Goal: Use online tool/utility: Use online tool/utility

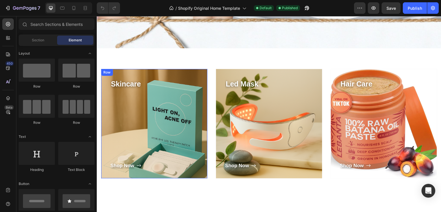
scroll to position [172, 0]
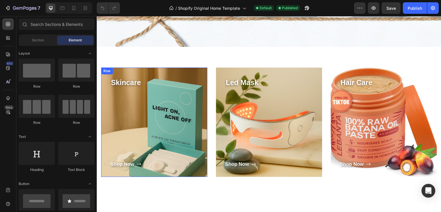
click at [124, 101] on div "Skincare Text block Shop Now Button" at bounding box center [154, 122] width 88 height 91
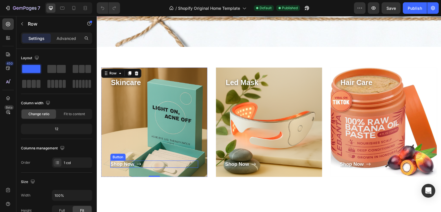
click at [132, 163] on div "Shop Now" at bounding box center [122, 163] width 24 height 7
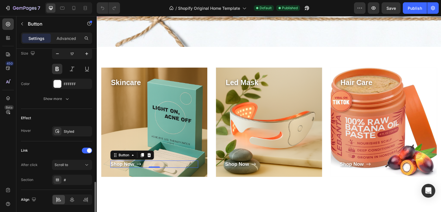
scroll to position [306, 0]
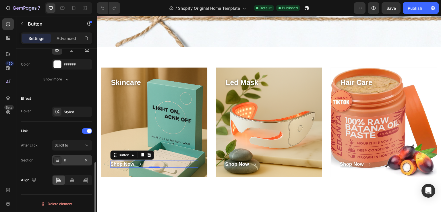
click at [59, 161] on icon at bounding box center [57, 160] width 5 height 5
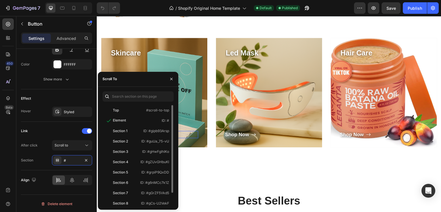
scroll to position [201, 0]
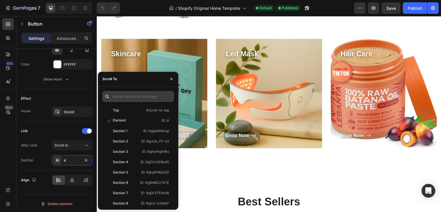
click at [127, 99] on input "text" at bounding box center [137, 96] width 71 height 10
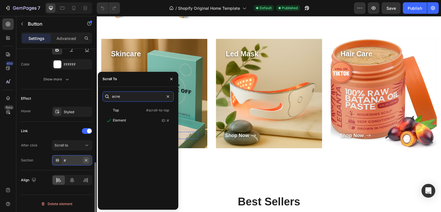
type input "acne"
click at [87, 159] on icon "button" at bounding box center [86, 160] width 5 height 5
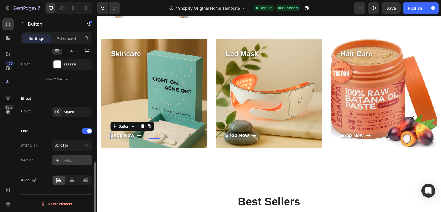
click at [58, 159] on icon at bounding box center [57, 160] width 5 height 5
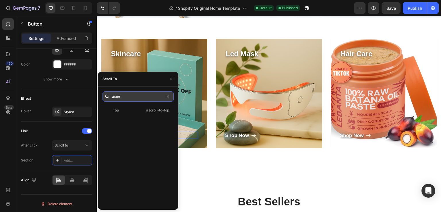
click at [132, 99] on input "acne" at bounding box center [137, 96] width 71 height 10
click at [127, 98] on input "acne" at bounding box center [137, 96] width 71 height 10
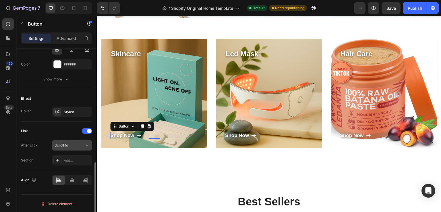
click at [67, 145] on span "Scroll to" at bounding box center [60, 145] width 13 height 4
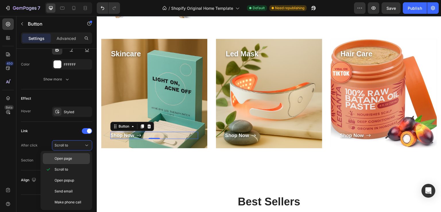
click at [69, 159] on span "Open page" at bounding box center [62, 158] width 17 height 5
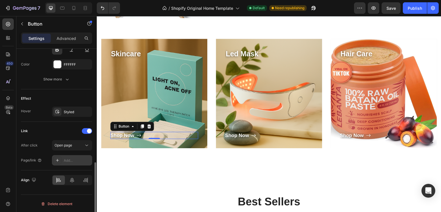
click at [57, 159] on icon at bounding box center [57, 160] width 3 height 3
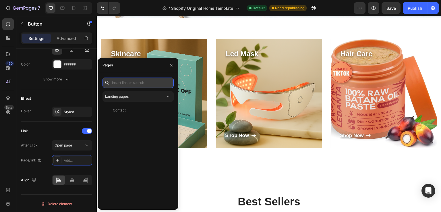
click at [130, 82] on input "text" at bounding box center [137, 82] width 71 height 10
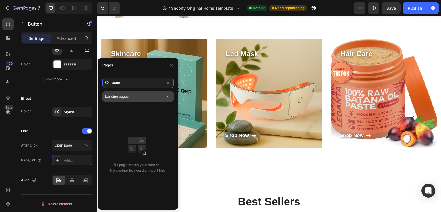
type input "acne"
click at [138, 99] on div "Landing pages" at bounding box center [138, 97] width 66 height 6
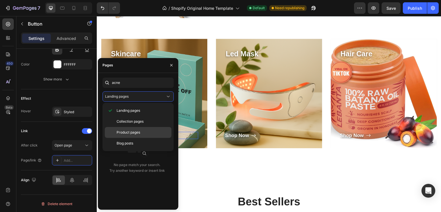
click at [135, 132] on span "Product pages" at bounding box center [128, 132] width 24 height 5
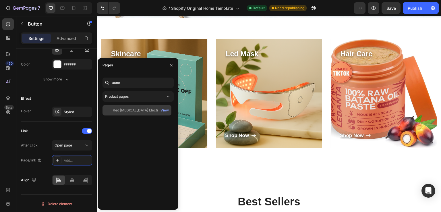
click at [138, 110] on div "Red [MEDICAL_DATA] Electronic Acne Patches – 6 Pcs" at bounding box center [140, 110] width 55 height 5
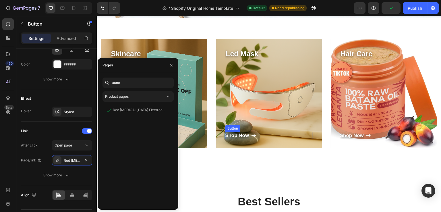
click at [238, 136] on div "Shop Now" at bounding box center [237, 135] width 24 height 7
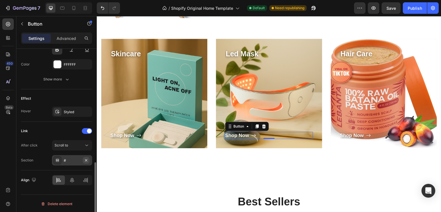
click at [85, 159] on icon "button" at bounding box center [86, 160] width 5 height 5
click at [59, 160] on icon at bounding box center [57, 160] width 5 height 5
click at [68, 143] on div "Scroll to" at bounding box center [68, 145] width 29 height 5
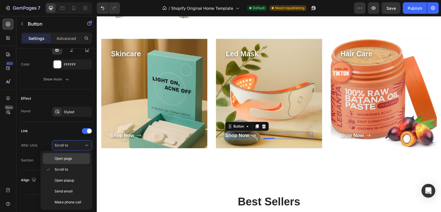
click at [67, 158] on span "Open page" at bounding box center [62, 158] width 17 height 5
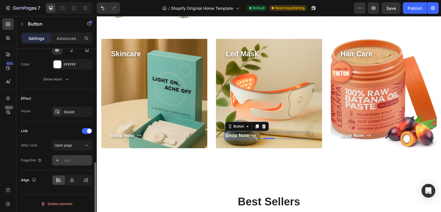
click at [58, 160] on icon at bounding box center [57, 160] width 5 height 5
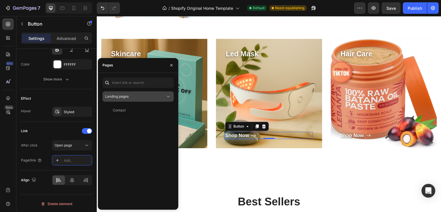
click at [130, 97] on div "Landing pages" at bounding box center [135, 96] width 60 height 5
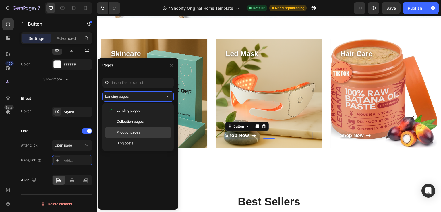
click at [130, 131] on span "Product pages" at bounding box center [128, 132] width 24 height 5
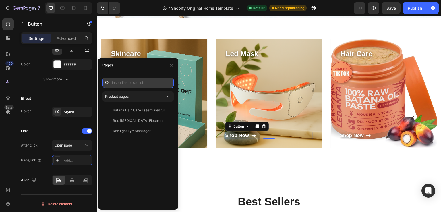
click at [131, 83] on input "text" at bounding box center [137, 82] width 71 height 10
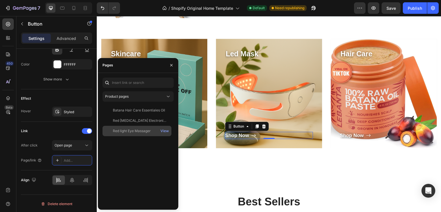
click at [137, 131] on div "Red light Eye Massager" at bounding box center [132, 130] width 38 height 5
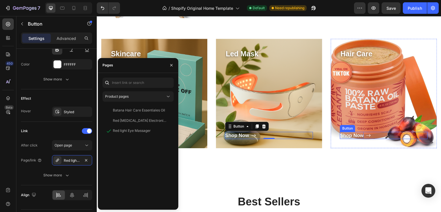
click at [356, 134] on div "Shop Now" at bounding box center [352, 135] width 24 height 7
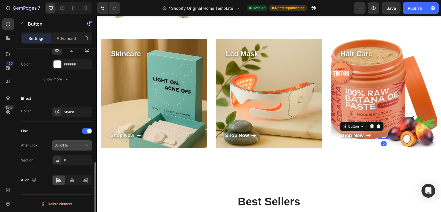
click at [75, 143] on div "Scroll to" at bounding box center [68, 145] width 29 height 5
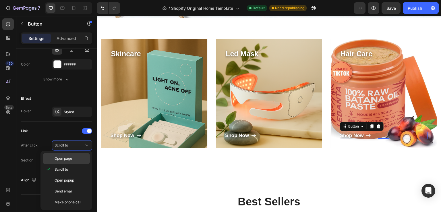
click at [66, 160] on span "Open page" at bounding box center [62, 158] width 17 height 5
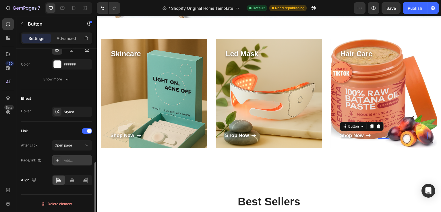
click at [58, 160] on icon at bounding box center [57, 160] width 5 height 5
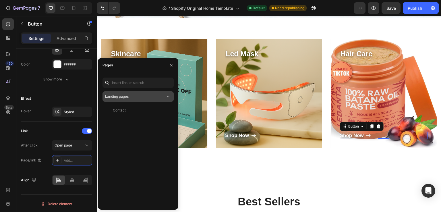
click at [143, 100] on button "Landing pages" at bounding box center [137, 96] width 71 height 10
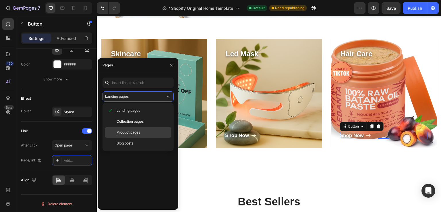
click at [132, 132] on span "Product pages" at bounding box center [128, 132] width 24 height 5
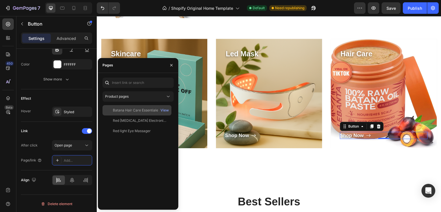
click at [134, 109] on div "Batana Hair Care Essentiales Oil" at bounding box center [139, 110] width 52 height 5
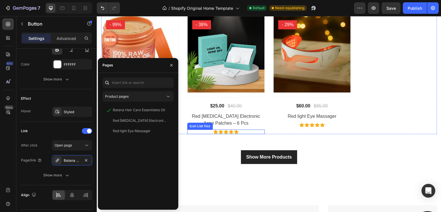
scroll to position [430, 0]
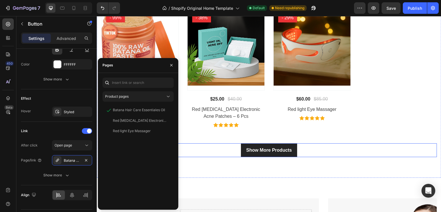
click at [303, 149] on div "Show More Products Button" at bounding box center [269, 150] width 336 height 14
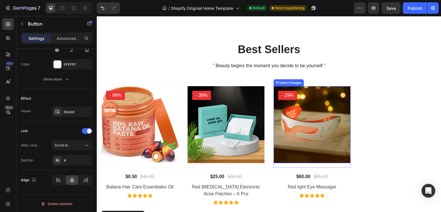
scroll to position [344, 0]
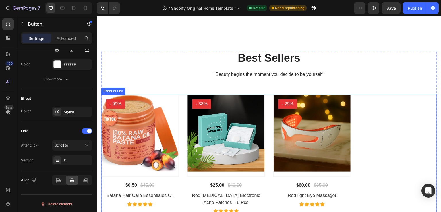
click at [381, 121] on div "Product Images - 99% Product Badge Row $0.50 (P) Price (P) Price $45.00 (P) Pri…" at bounding box center [269, 153] width 336 height 119
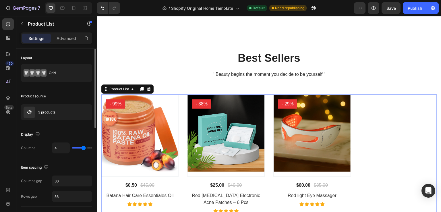
scroll to position [29, 0]
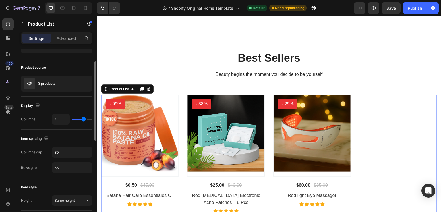
type input "3"
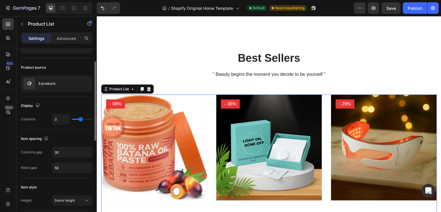
type input "2"
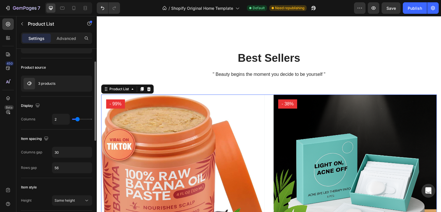
type input "3"
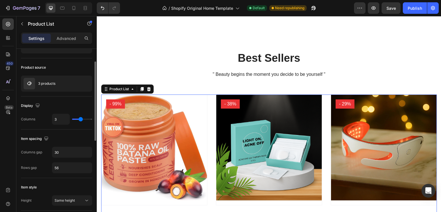
type input "3"
click at [80, 120] on input "range" at bounding box center [82, 118] width 20 height 1
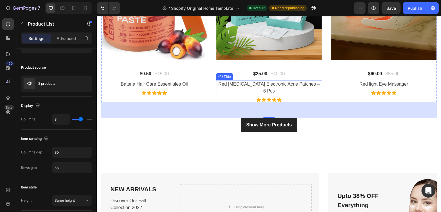
scroll to position [488, 0]
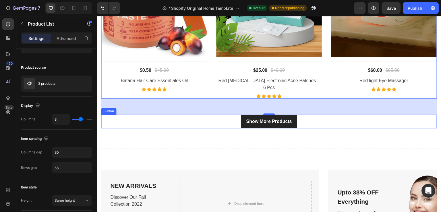
click at [313, 121] on div "Show More Products Button" at bounding box center [269, 121] width 336 height 14
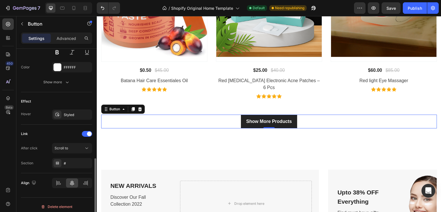
scroll to position [261, 0]
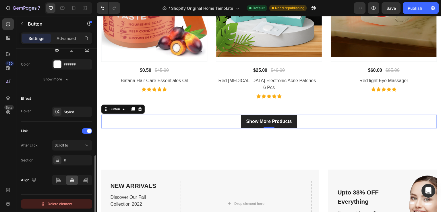
click at [56, 202] on div "Delete element" at bounding box center [57, 203] width 32 height 7
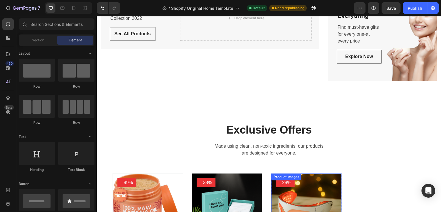
scroll to position [574, 0]
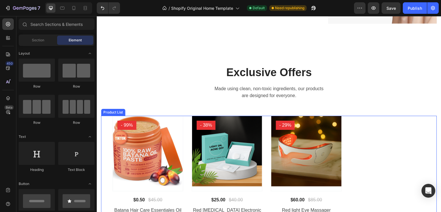
click at [404, 131] on div "Product Images - 99% Product Badge Row $0.50 (P) Price (P) Price $45.00 (P) Pri…" at bounding box center [268, 172] width 313 height 112
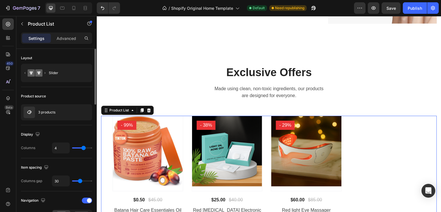
type input "3"
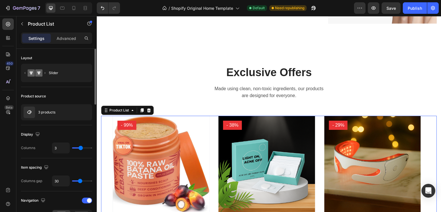
type input "2"
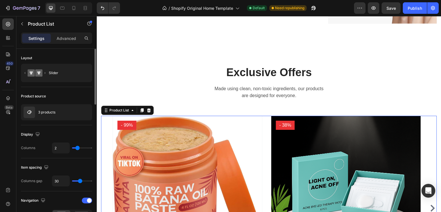
type input "2"
click at [79, 147] on input "range" at bounding box center [82, 147] width 20 height 1
type input "3"
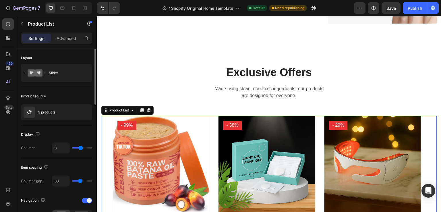
type input "3"
click at [79, 147] on input "range" at bounding box center [82, 147] width 20 height 1
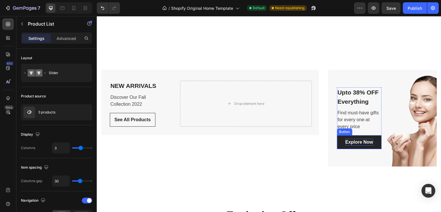
click at [349, 139] on div "Explore Now" at bounding box center [359, 142] width 28 height 7
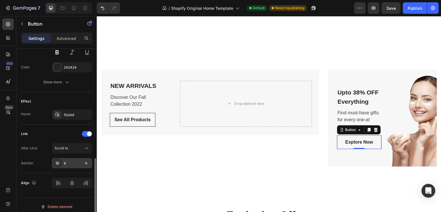
scroll to position [261, 0]
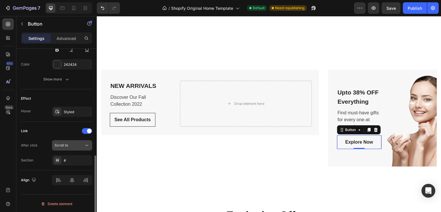
click at [70, 146] on div "Scroll to" at bounding box center [68, 145] width 29 height 5
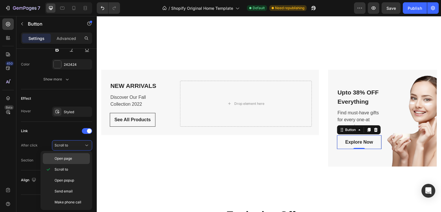
click at [67, 160] on span "Open page" at bounding box center [62, 158] width 17 height 5
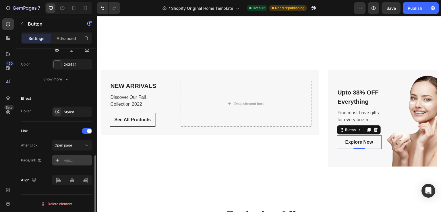
click at [66, 159] on div "Add..." at bounding box center [77, 160] width 27 height 5
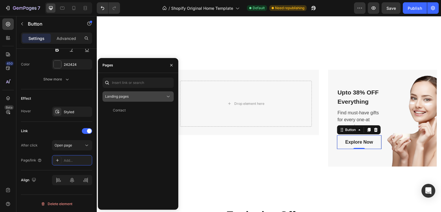
click at [139, 96] on div "Landing pages" at bounding box center [135, 96] width 60 height 5
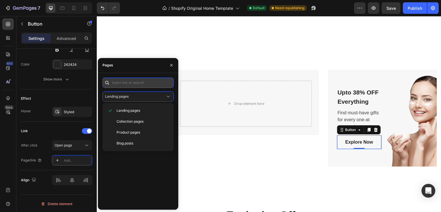
click at [134, 83] on input "text" at bounding box center [137, 82] width 71 height 10
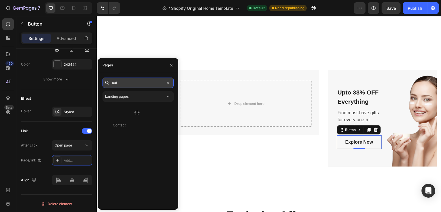
type input "cata"
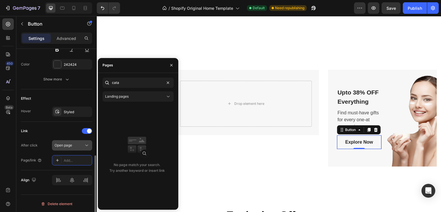
click at [68, 141] on button "Open page" at bounding box center [72, 145] width 40 height 10
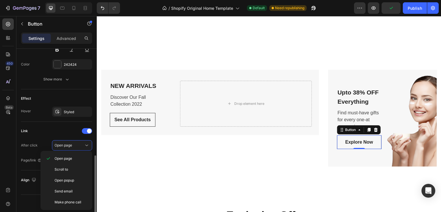
click at [43, 148] on div "After click Open page" at bounding box center [56, 145] width 71 height 10
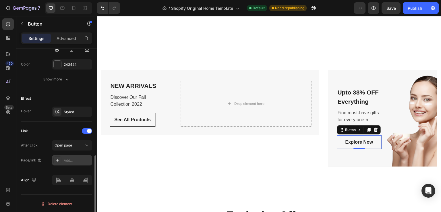
click at [74, 159] on div "Add..." at bounding box center [77, 160] width 27 height 5
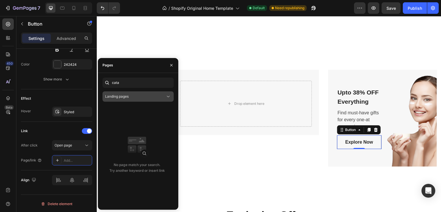
click at [130, 94] on div "Landing pages" at bounding box center [135, 96] width 60 height 5
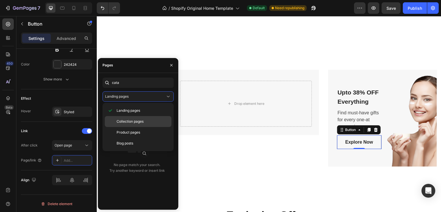
click at [131, 120] on span "Collection pages" at bounding box center [129, 121] width 27 height 5
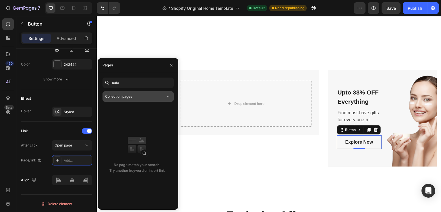
click at [137, 95] on div "Collection pages" at bounding box center [135, 96] width 60 height 5
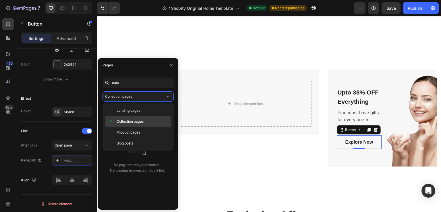
click at [129, 127] on div "Collection pages" at bounding box center [138, 132] width 67 height 11
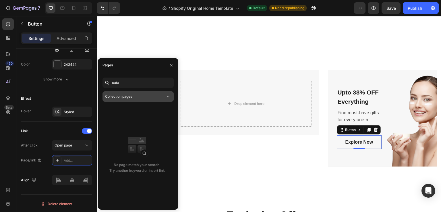
click at [139, 94] on div "Collection pages" at bounding box center [135, 96] width 60 height 5
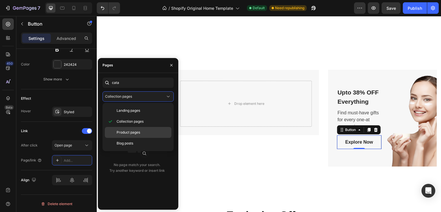
click at [137, 133] on span "Product pages" at bounding box center [128, 132] width 24 height 5
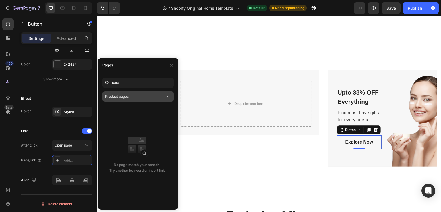
click at [131, 97] on div "Product pages" at bounding box center [135, 96] width 60 height 5
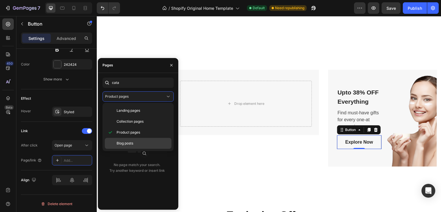
click at [128, 143] on span "Blog posts" at bounding box center [124, 143] width 17 height 5
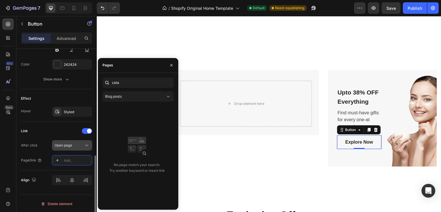
click at [71, 143] on span "Open page" at bounding box center [62, 145] width 17 height 4
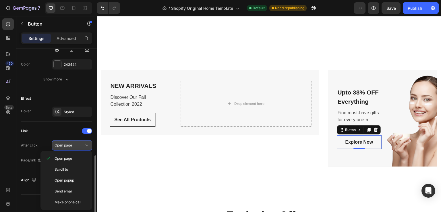
click at [62, 145] on span "Open page" at bounding box center [62, 145] width 17 height 4
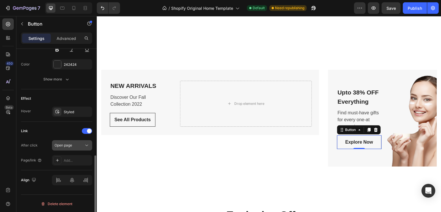
click at [67, 145] on span "Open page" at bounding box center [62, 145] width 17 height 4
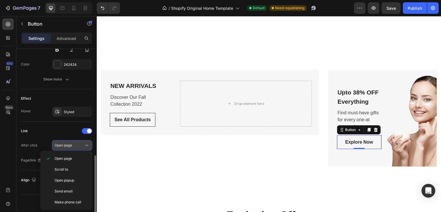
click at [67, 145] on span "Open page" at bounding box center [62, 145] width 17 height 4
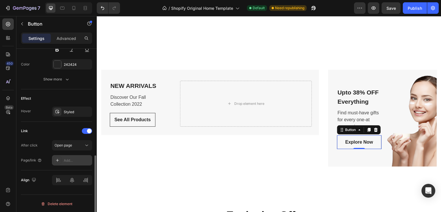
click at [59, 159] on icon at bounding box center [57, 160] width 5 height 5
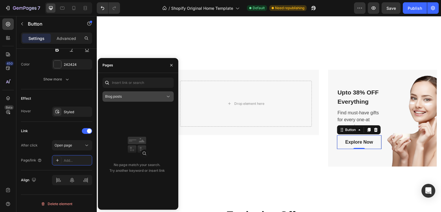
click at [132, 97] on div "Blog posts" at bounding box center [135, 96] width 60 height 5
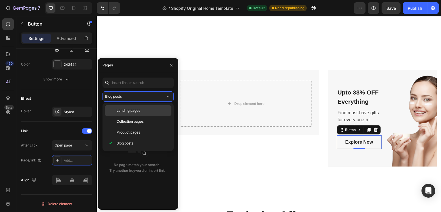
click at [137, 110] on span "Landing pages" at bounding box center [128, 110] width 24 height 5
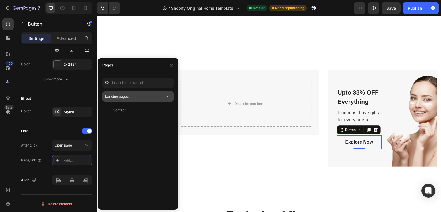
click at [130, 92] on button "Landing pages" at bounding box center [137, 96] width 71 height 10
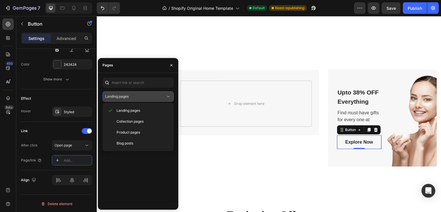
click at [130, 92] on button "Landing pages" at bounding box center [137, 96] width 71 height 10
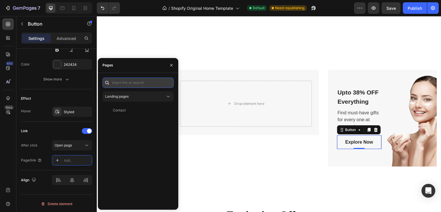
click at [129, 85] on input "text" at bounding box center [137, 82] width 71 height 10
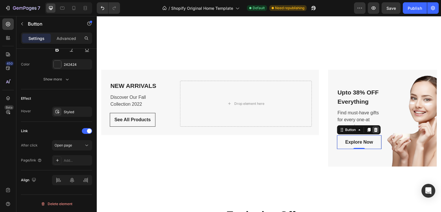
click at [373, 129] on icon at bounding box center [375, 129] width 5 height 5
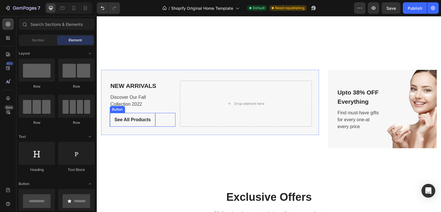
drag, startPoint x: 162, startPoint y: 115, endPoint x: 155, endPoint y: 116, distance: 7.5
click at [162, 115] on div "See All Products Button" at bounding box center [143, 120] width 66 height 14
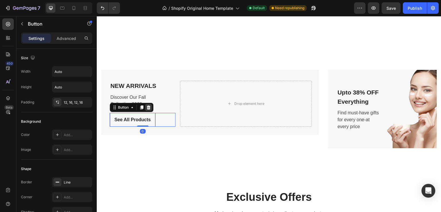
click at [149, 106] on icon at bounding box center [148, 107] width 5 height 5
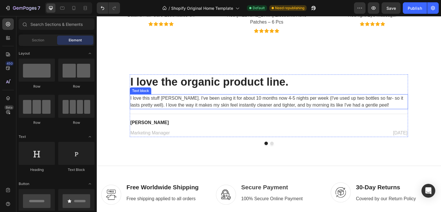
scroll to position [947, 0]
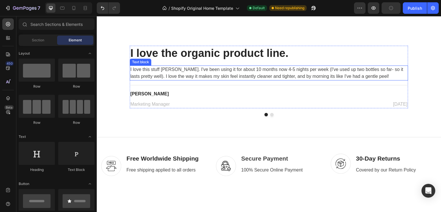
click at [157, 71] on p "I love this stuff [PERSON_NAME]. I've been using it for about 10 months now 4-5…" at bounding box center [268, 73] width 277 height 14
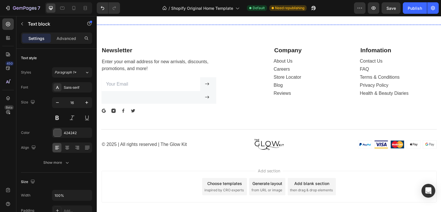
scroll to position [1119, 0]
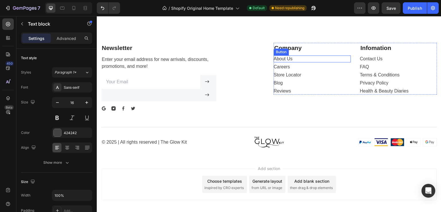
click at [298, 62] on div "About Us Button" at bounding box center [311, 58] width 77 height 7
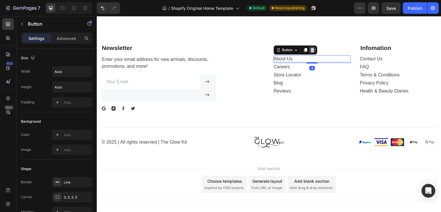
click at [310, 52] on icon at bounding box center [312, 50] width 5 height 5
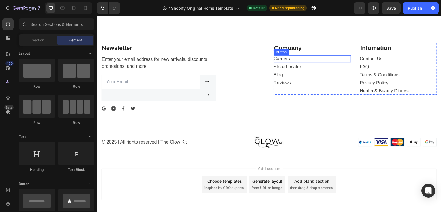
click at [292, 62] on div "Careers Button" at bounding box center [311, 58] width 77 height 7
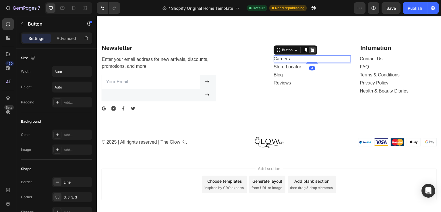
click at [310, 52] on icon at bounding box center [312, 50] width 4 height 4
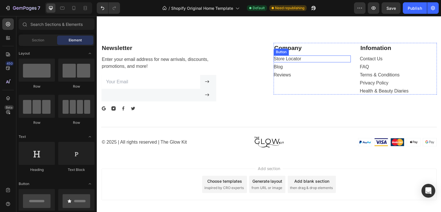
click at [300, 62] on div "Store Locator Button" at bounding box center [311, 58] width 77 height 7
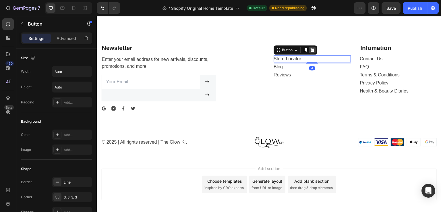
click at [312, 52] on icon at bounding box center [312, 50] width 5 height 5
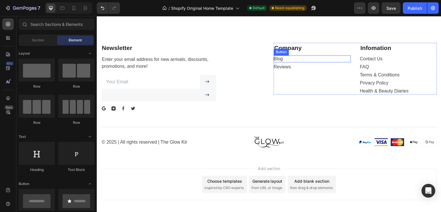
click at [282, 62] on div "Blog Button" at bounding box center [311, 58] width 77 height 7
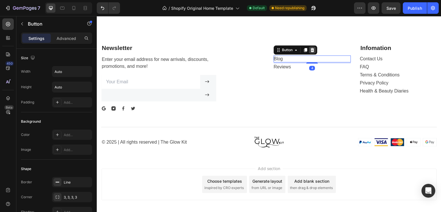
click at [311, 52] on icon at bounding box center [312, 50] width 4 height 4
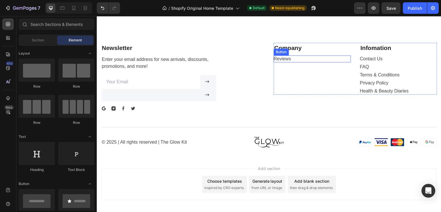
click at [295, 62] on div "Reviews Button" at bounding box center [311, 58] width 77 height 7
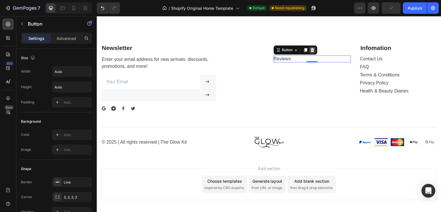
click at [310, 52] on icon at bounding box center [312, 50] width 4 height 4
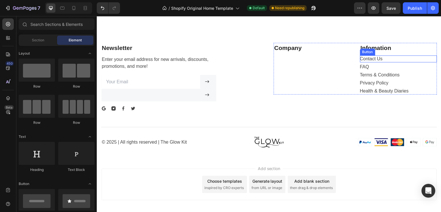
click at [380, 62] on div "Contact Us Button" at bounding box center [398, 58] width 77 height 7
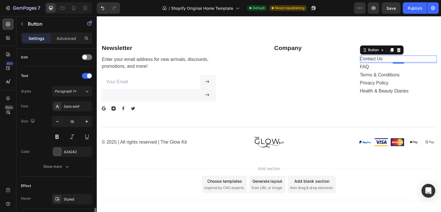
scroll to position [231, 0]
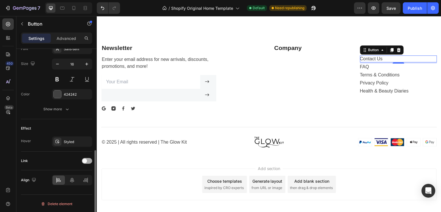
click at [85, 158] on span at bounding box center [84, 160] width 5 height 5
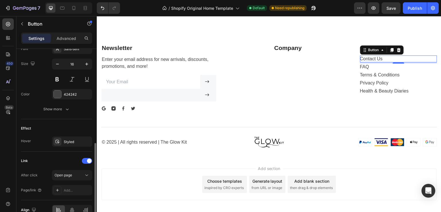
scroll to position [260, 0]
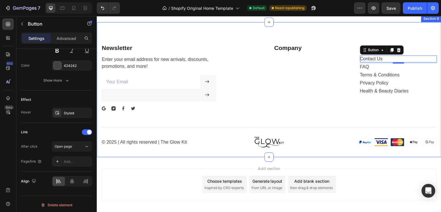
click at [130, 89] on div "Newsletter Text block Enter your email address for new arrivals, discounts, pro…" at bounding box center [269, 89] width 344 height 135
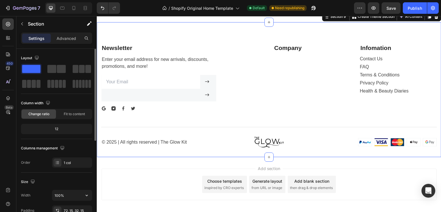
scroll to position [170, 0]
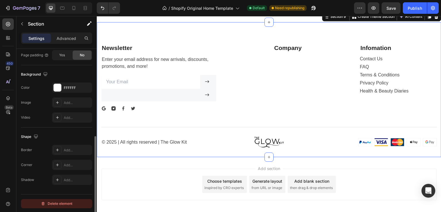
click at [62, 203] on div "Delete element" at bounding box center [57, 203] width 32 height 7
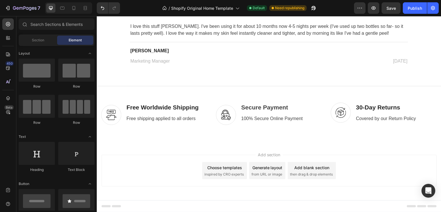
scroll to position [1054, 0]
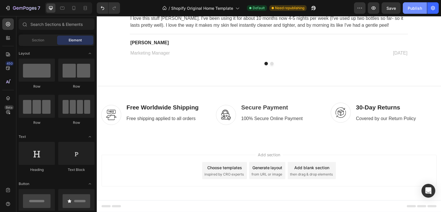
click at [412, 7] on div "Publish" at bounding box center [414, 8] width 14 height 6
